Goal: Information Seeking & Learning: Learn about a topic

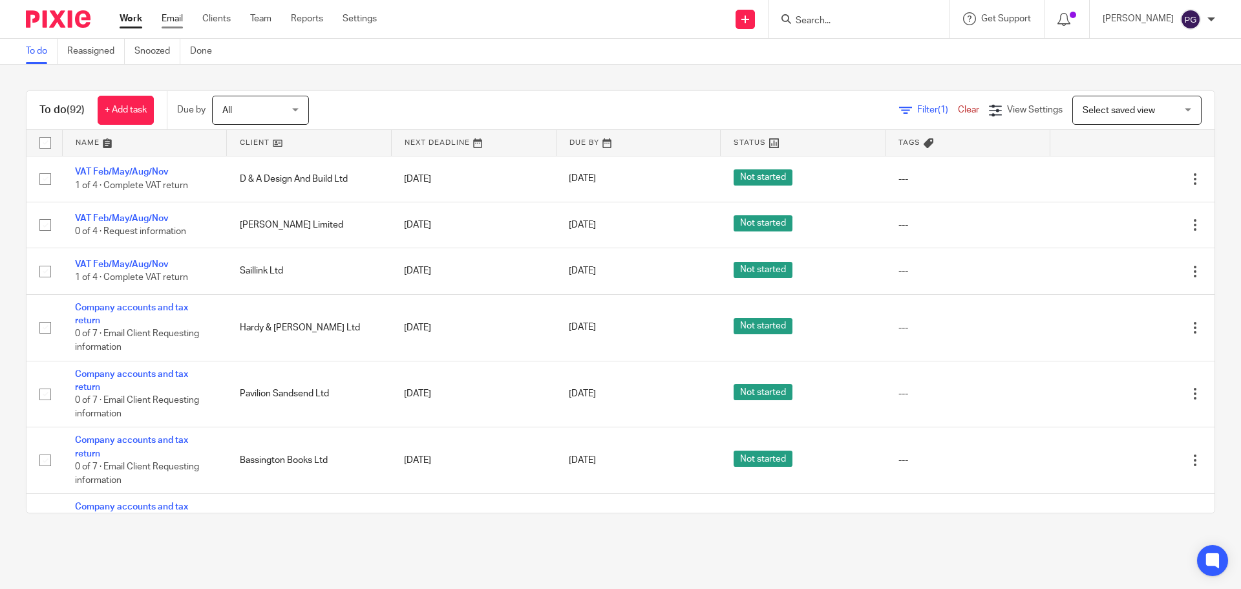
click at [164, 24] on link "Email" at bounding box center [172, 18] width 21 height 13
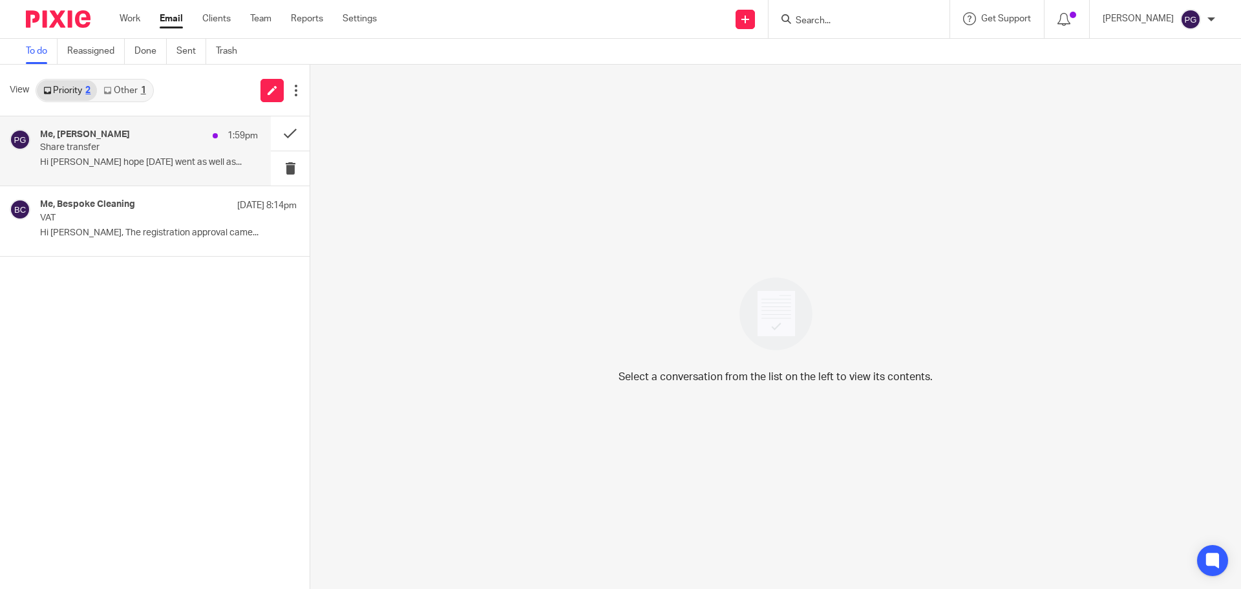
click at [124, 137] on div "Me, [PERSON_NAME] 1:59pm" at bounding box center [149, 135] width 218 height 13
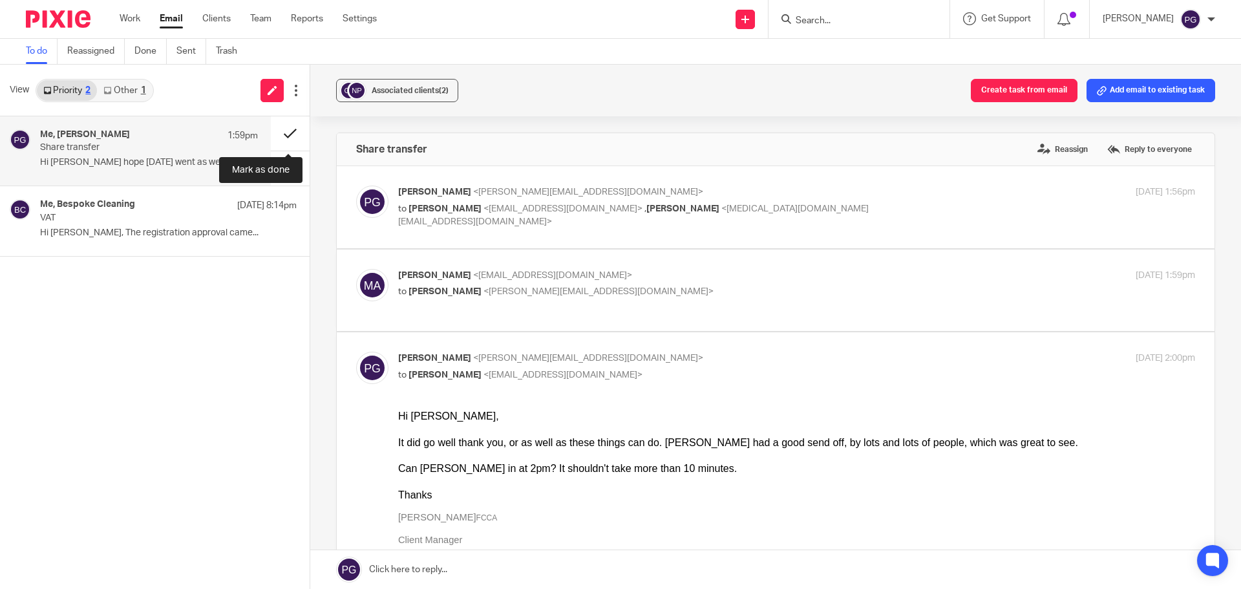
click at [288, 133] on button at bounding box center [290, 133] width 39 height 34
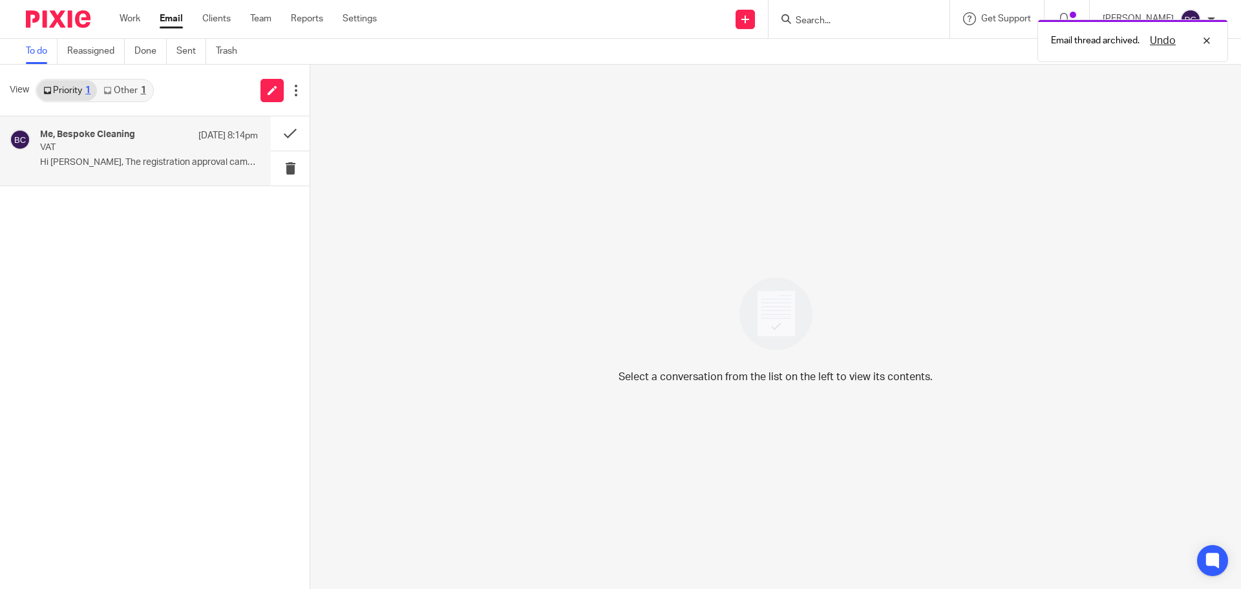
click at [109, 153] on p "VAT" at bounding box center [127, 147] width 175 height 11
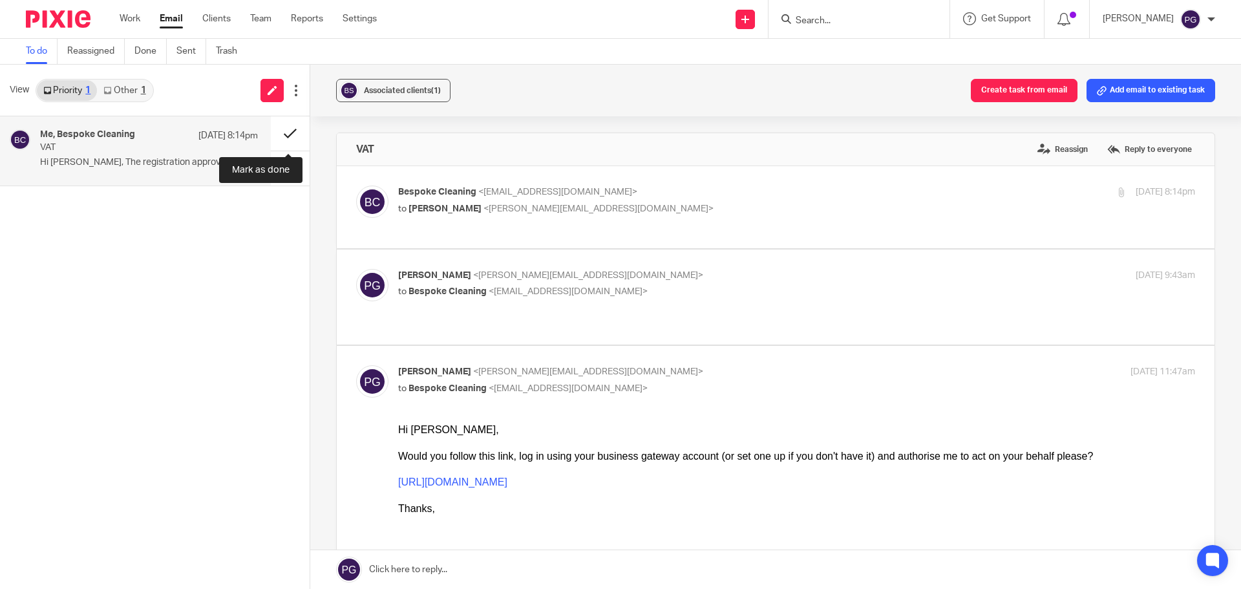
click at [279, 136] on button at bounding box center [290, 133] width 39 height 34
click at [140, 92] on link "Other 1" at bounding box center [124, 90] width 55 height 21
click at [136, 150] on p "Tax return" at bounding box center [127, 147] width 175 height 11
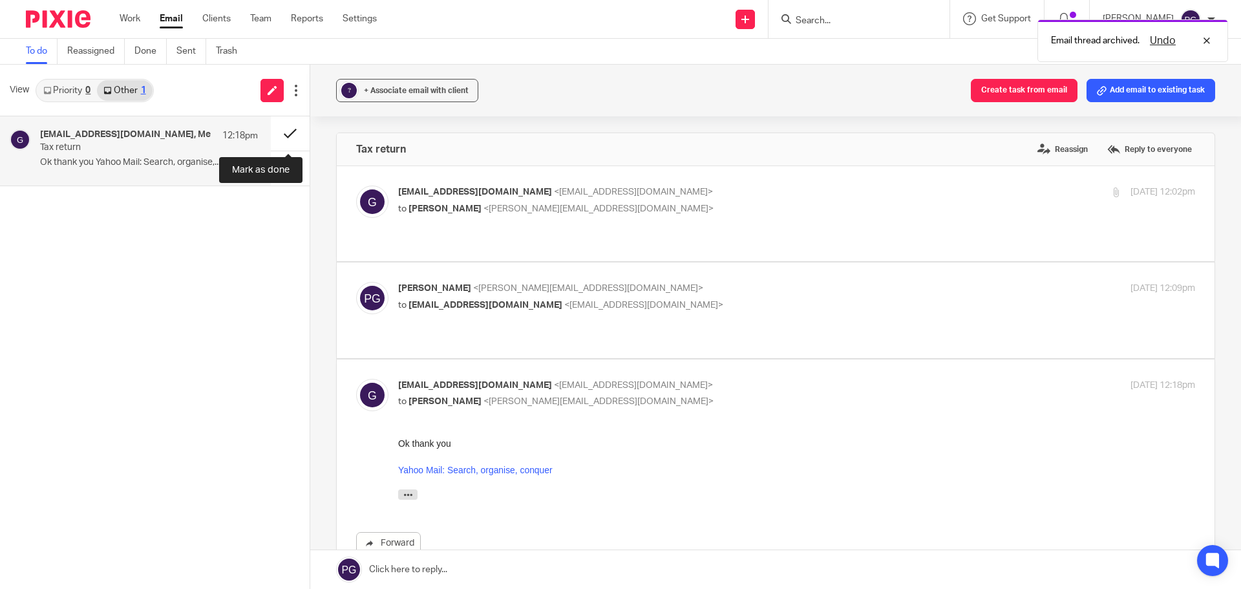
click at [287, 134] on button at bounding box center [290, 133] width 39 height 34
